Goal: Task Accomplishment & Management: Manage account settings

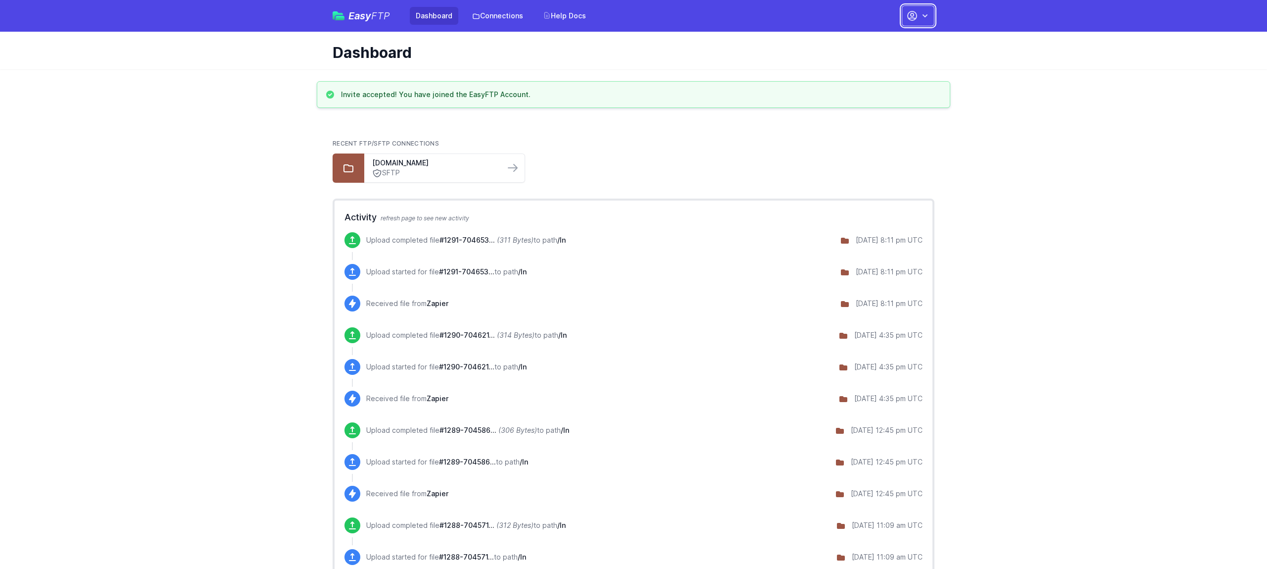
click at [923, 15] on icon "button" at bounding box center [925, 15] width 5 height 3
click at [874, 44] on link "Account Settings" at bounding box center [887, 41] width 95 height 18
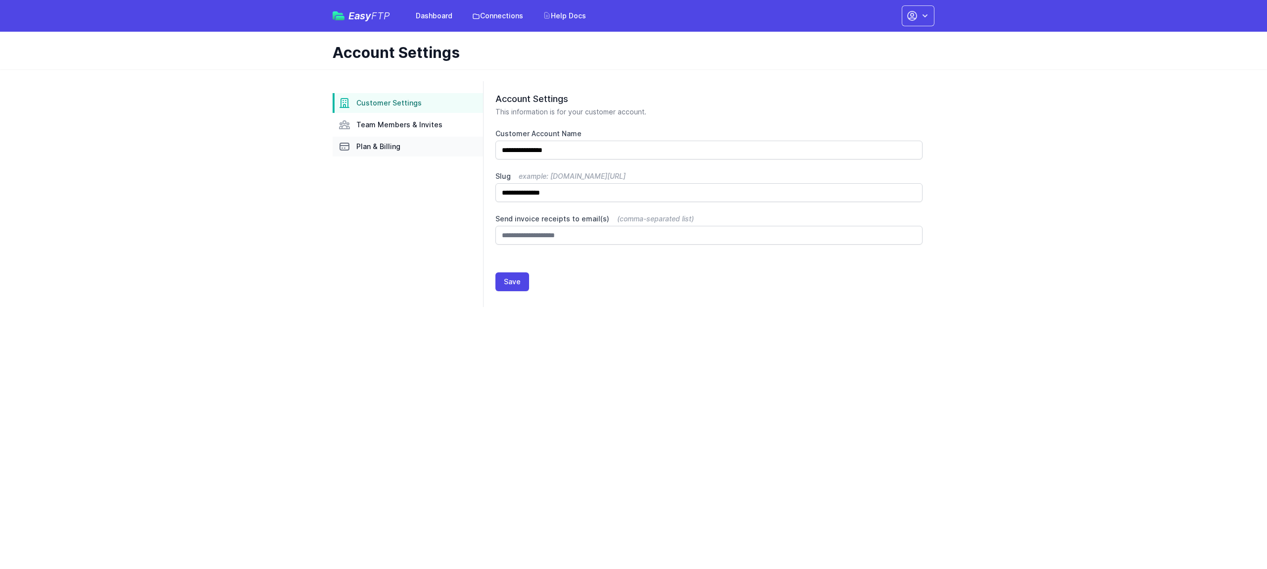
click at [367, 150] on span "Plan & Billing" at bounding box center [378, 147] width 44 height 10
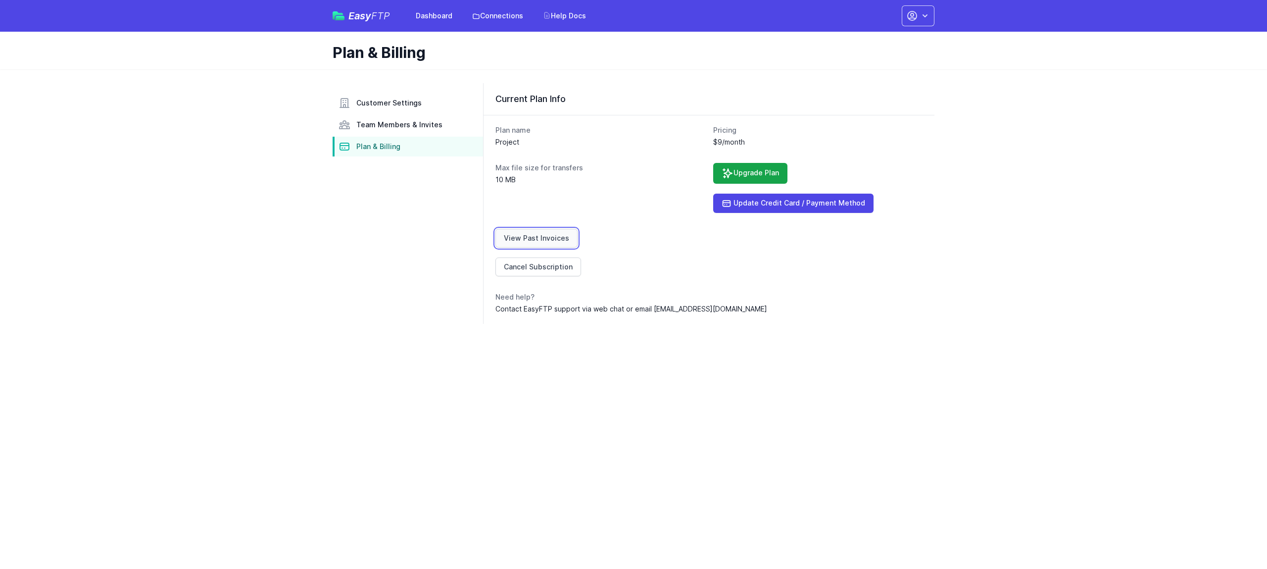
click at [550, 240] on link "View Past Invoices" at bounding box center [537, 238] width 82 height 19
